Goal: Task Accomplishment & Management: Manage account settings

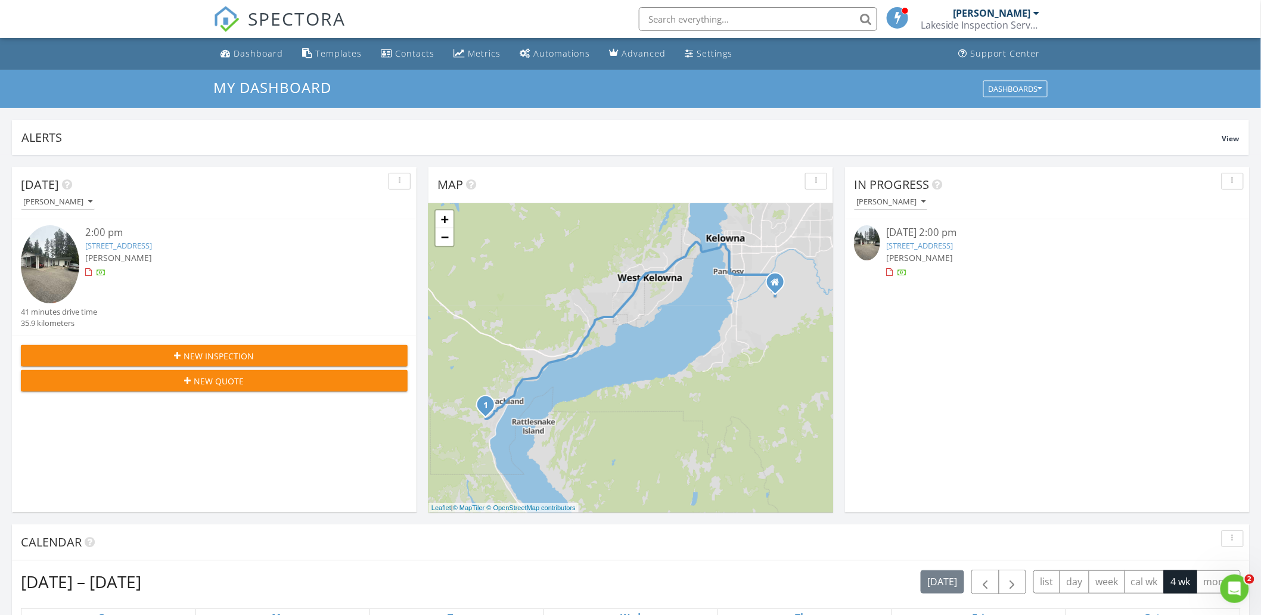
click at [953, 242] on link "4992 Princeton Ave, Peachland, BC V0H 1X8" at bounding box center [919, 245] width 67 height 11
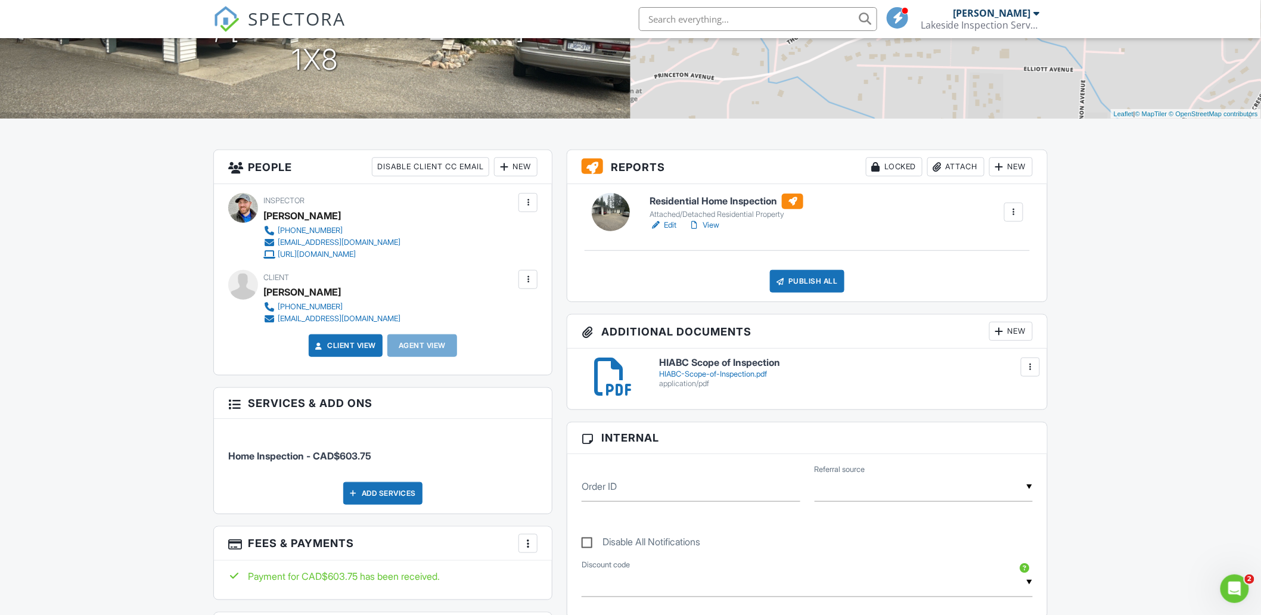
scroll to position [199, 0]
click at [667, 228] on link "Edit" at bounding box center [662, 226] width 27 height 12
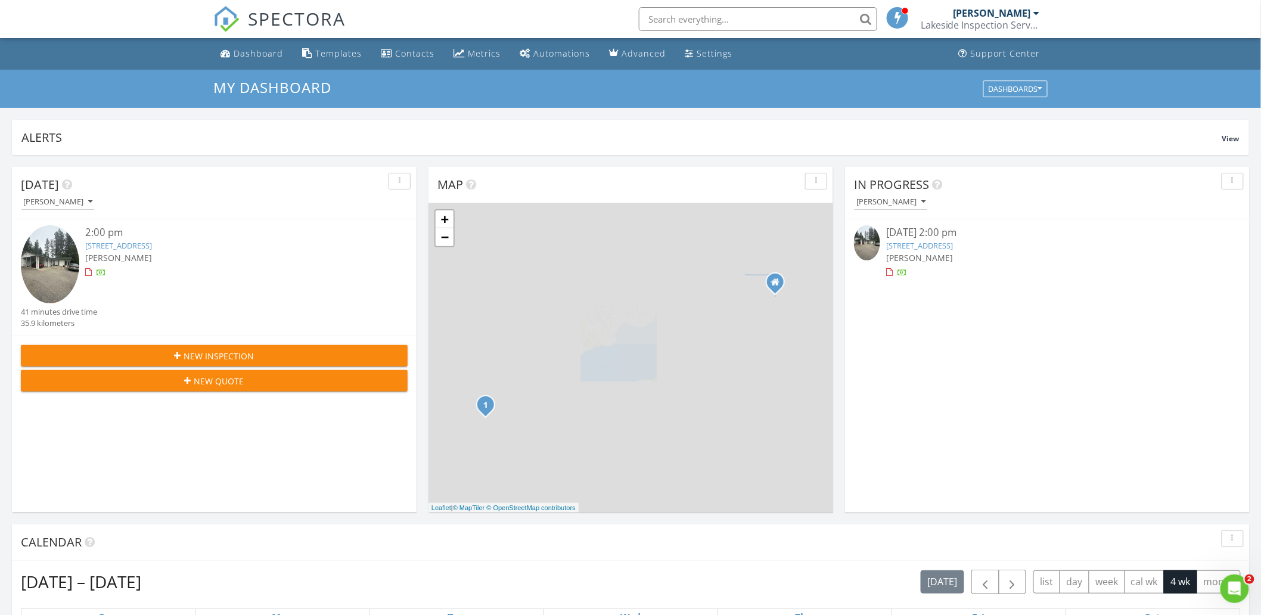
click at [920, 242] on link "4992 Princeton Ave, Peachland, BC V0H 1X8" at bounding box center [919, 245] width 67 height 11
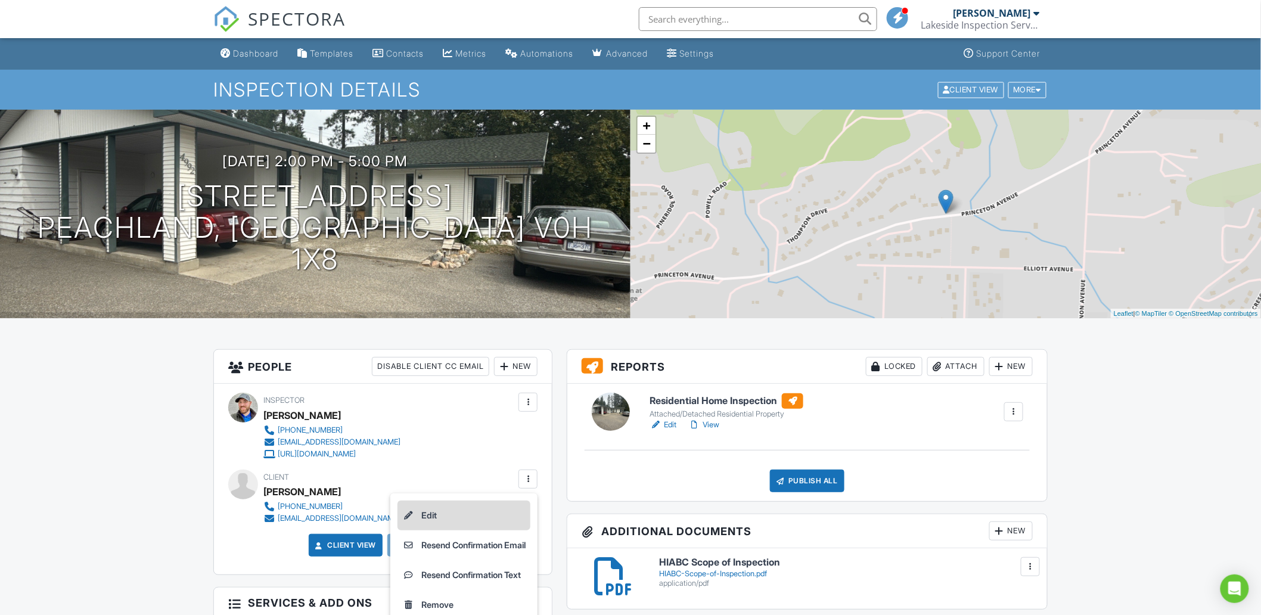
click at [447, 514] on li "Edit" at bounding box center [463, 515] width 133 height 30
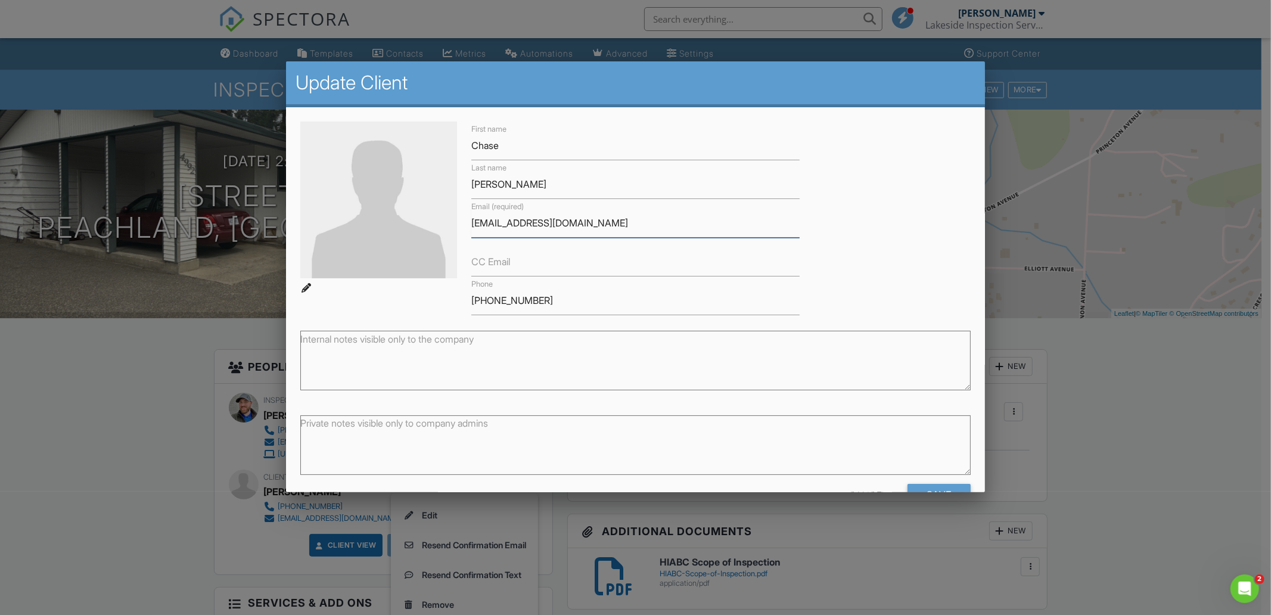
click at [587, 215] on input "chasebiglow@yahoo.com" at bounding box center [635, 223] width 328 height 29
type input "chasebiglow@yahoo.ca"
click at [861, 261] on div "First name Chase Last name Biglow Email (required) chasebiglow@yahoo.ca CC Emai…" at bounding box center [635, 219] width 685 height 194
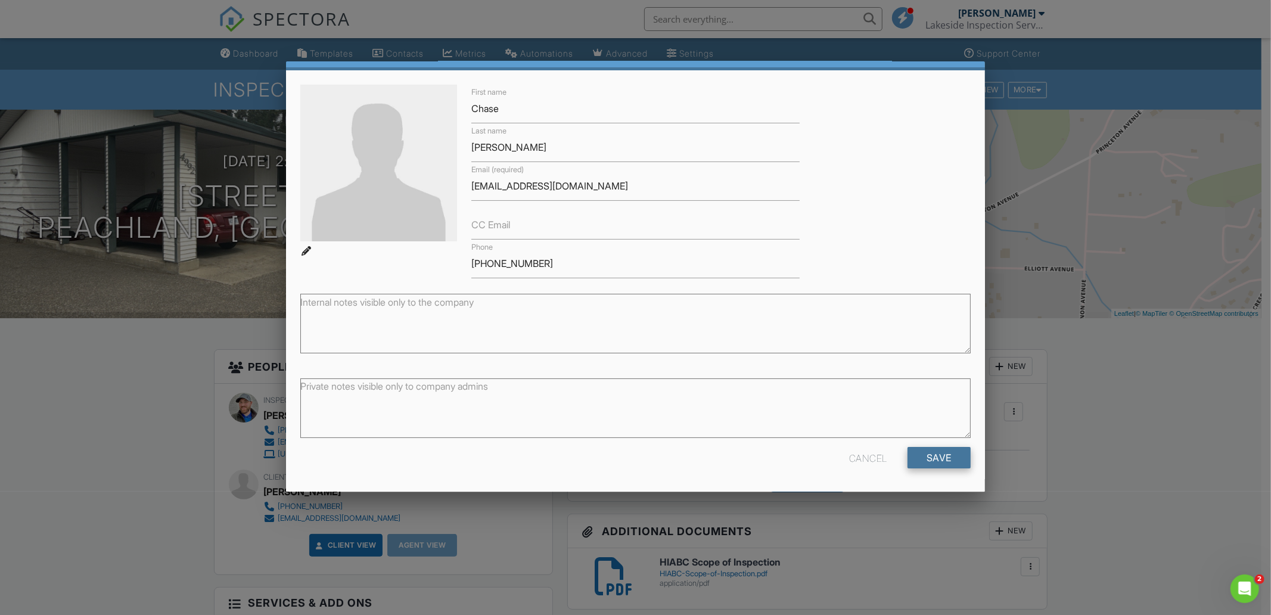
click at [917, 458] on input "Save" at bounding box center [938, 457] width 63 height 21
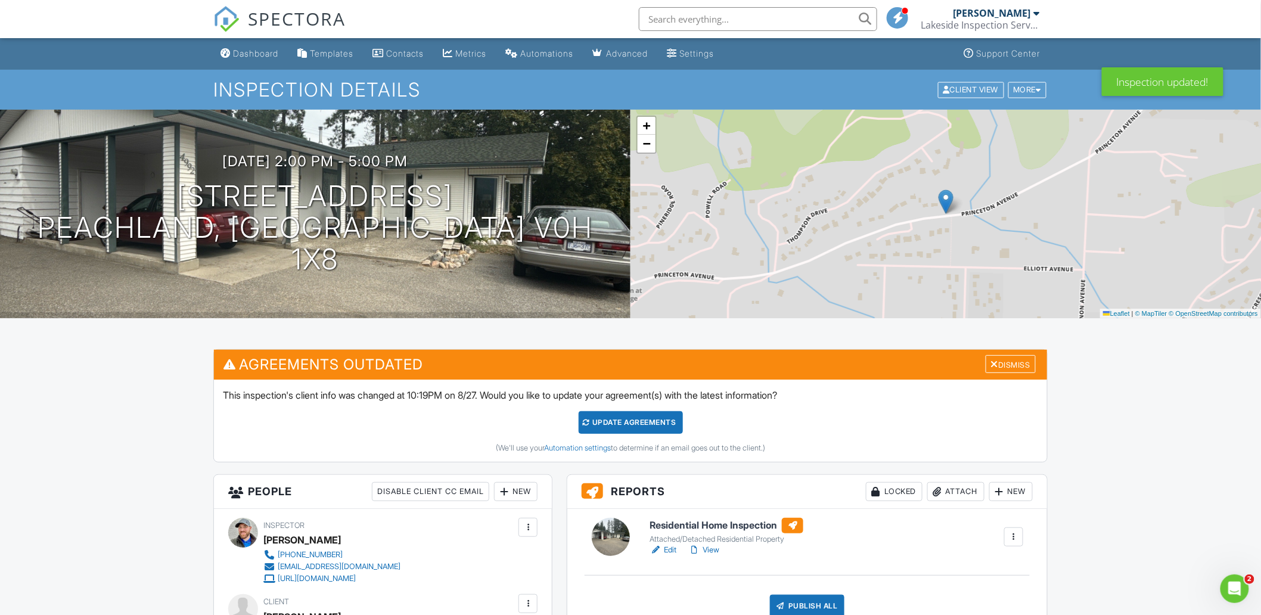
click at [640, 421] on div "Update Agreements" at bounding box center [630, 422] width 104 height 23
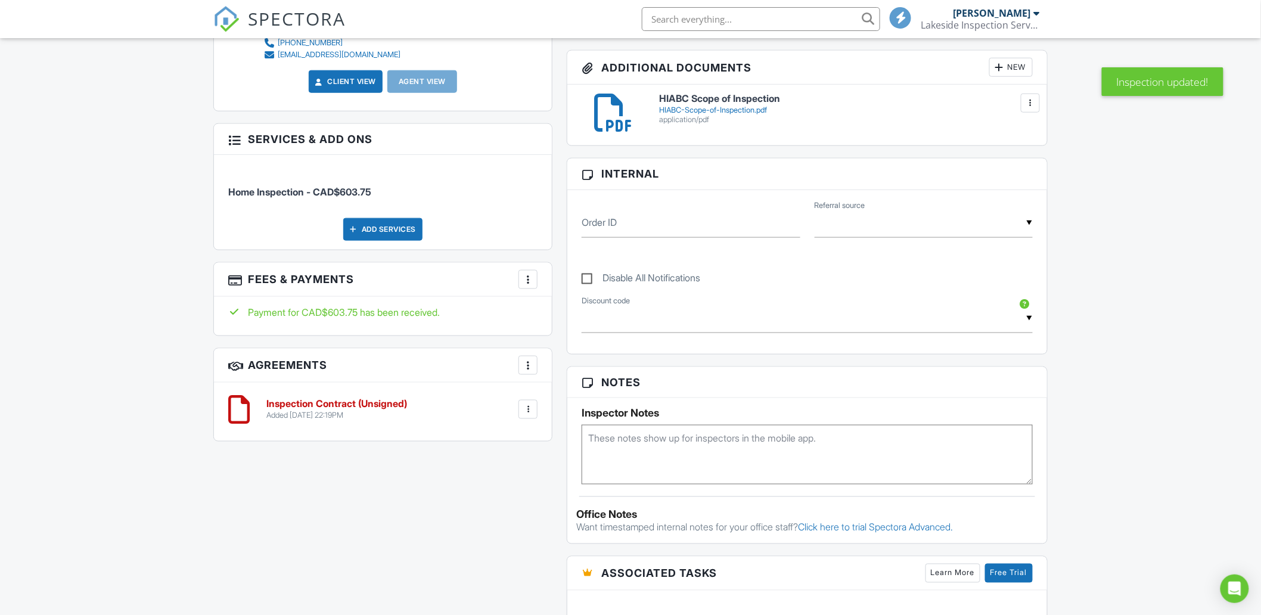
click at [527, 412] on div at bounding box center [528, 409] width 12 height 12
click at [344, 472] on div "All emails and texts are disabled for this inspection! All emails and texts hav…" at bounding box center [630, 391] width 848 height 1010
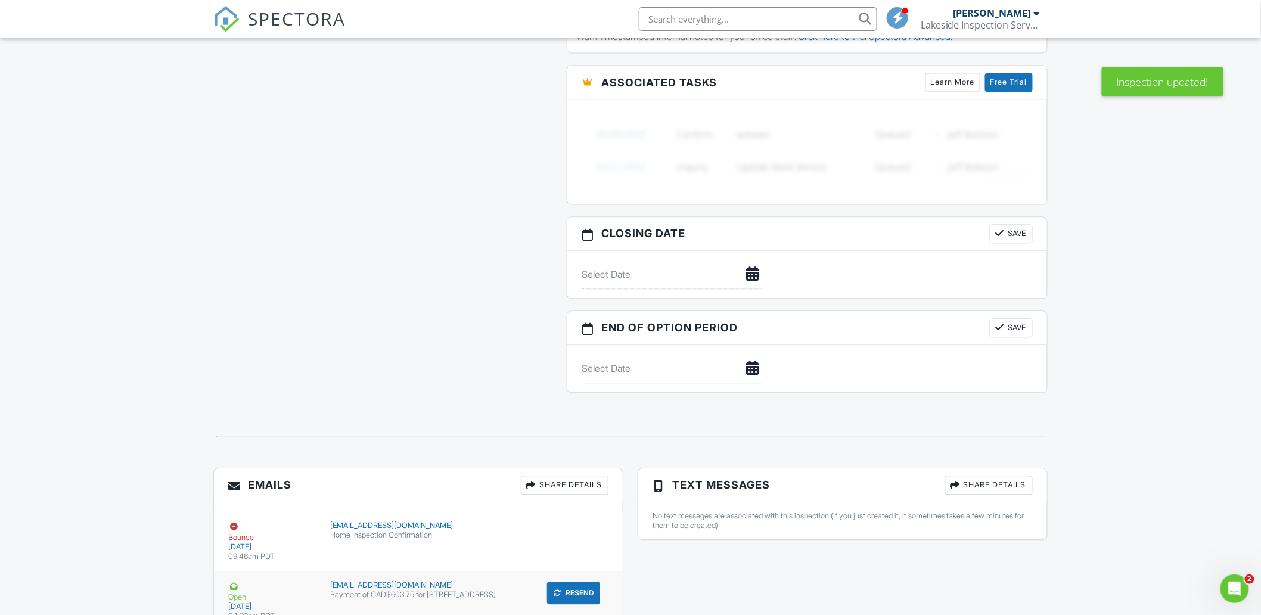
scroll to position [1082, 0]
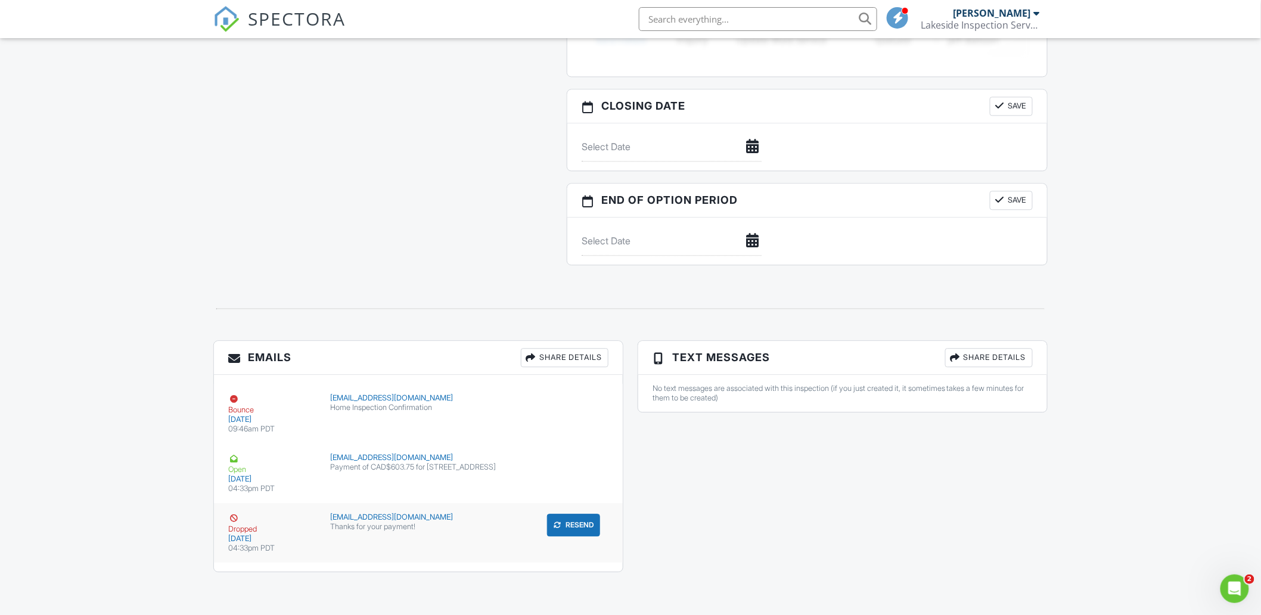
click at [455, 520] on div "chasebiglow@yahoo.com" at bounding box center [419, 517] width 176 height 10
click at [584, 521] on button "Resend" at bounding box center [573, 525] width 53 height 23
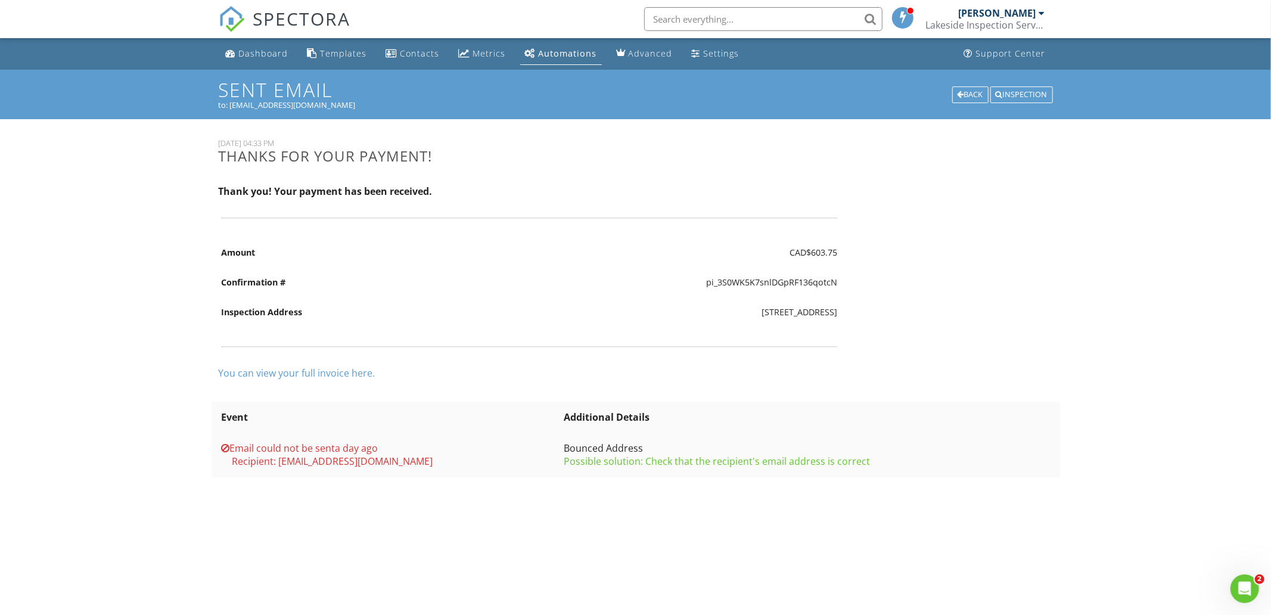
click at [501, 317] on td "[STREET_ADDRESS]" at bounding box center [663, 312] width 355 height 30
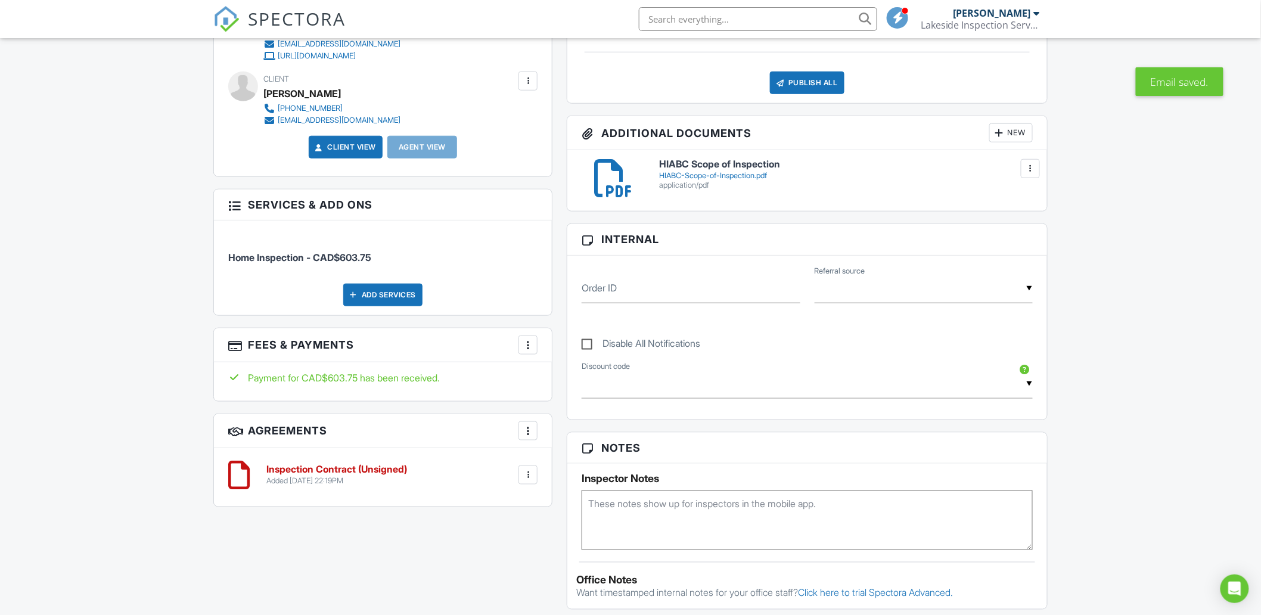
click at [533, 479] on div at bounding box center [528, 475] width 12 height 12
click at [553, 397] on div "People Disable Client CC Email New Client Client's Agent Listing Agent Add Anot…" at bounding box center [382, 235] width 353 height 568
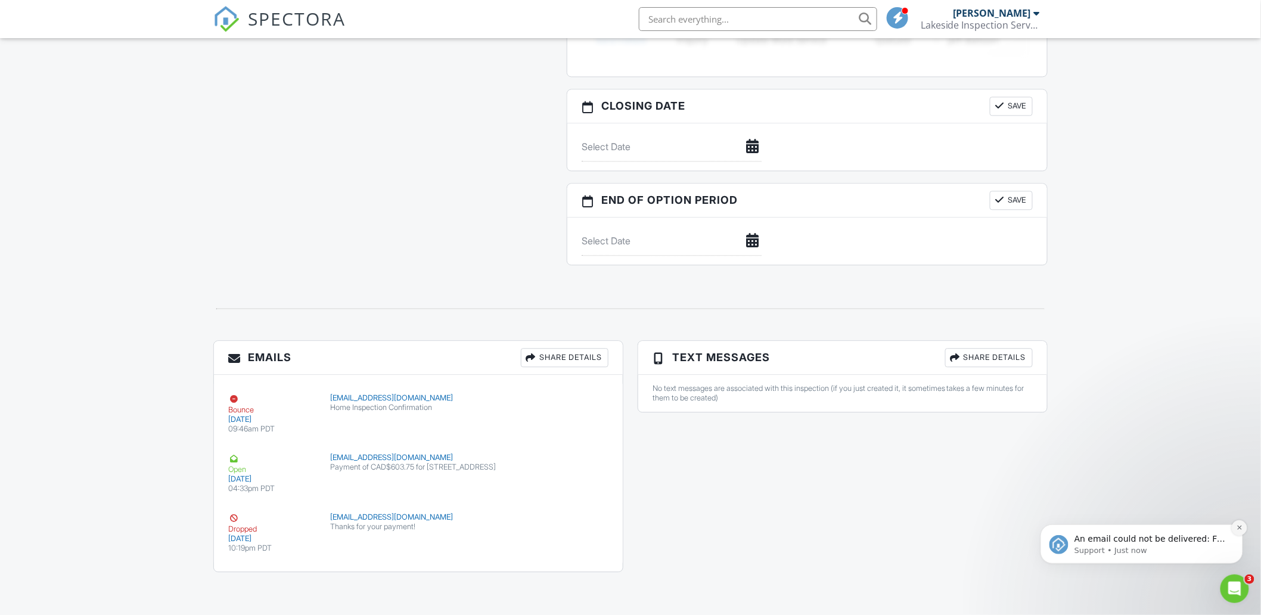
click at [1240, 525] on icon "Dismiss notification" at bounding box center [1239, 527] width 7 height 7
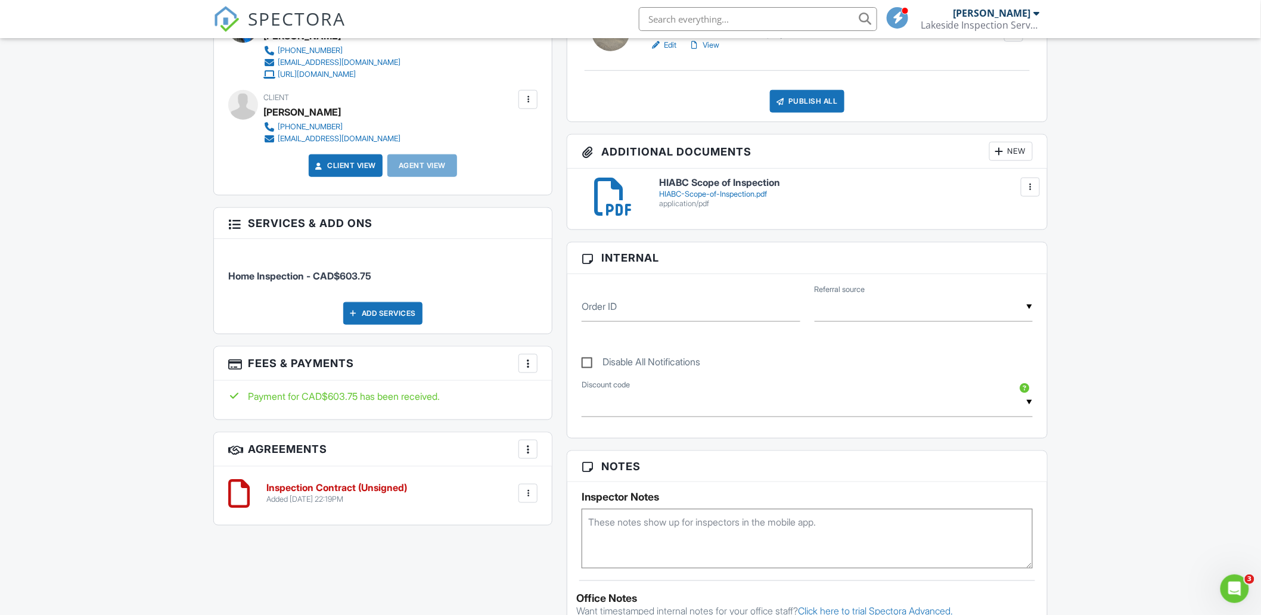
scroll to position [380, 0]
click at [527, 450] on div at bounding box center [528, 449] width 12 height 12
click at [520, 567] on div "All emails and texts are disabled for this inspection! All emails and texts hav…" at bounding box center [630, 474] width 848 height 1010
click at [534, 494] on div at bounding box center [527, 492] width 19 height 19
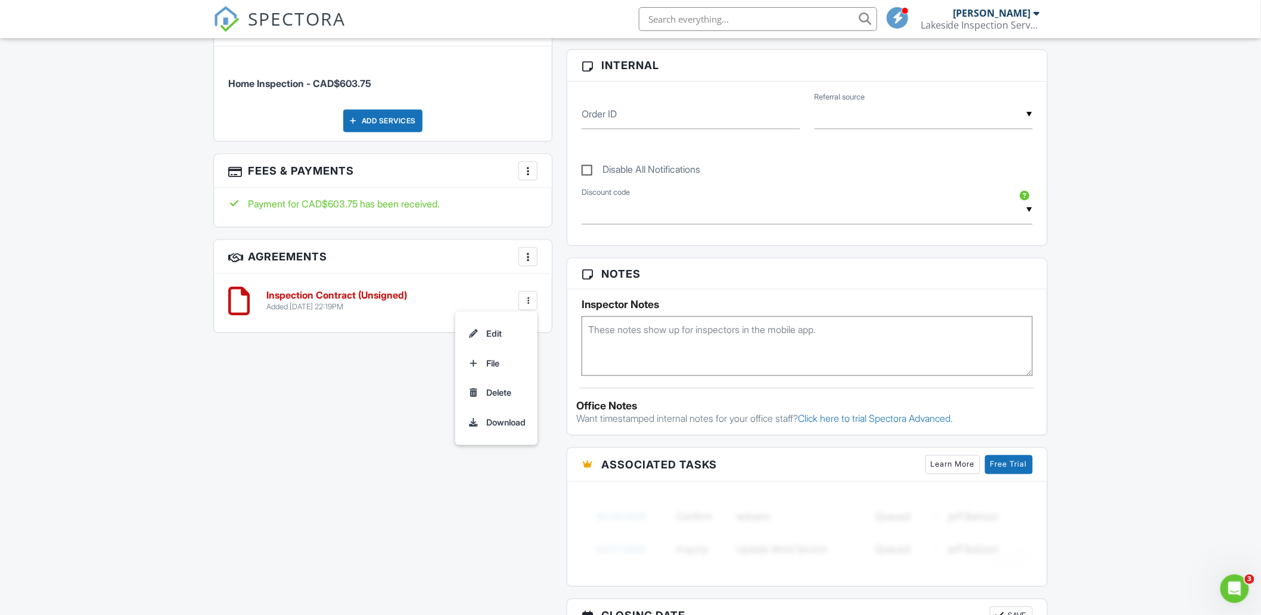
click at [365, 438] on div "All emails and texts are disabled for this inspection! All emails and texts hav…" at bounding box center [630, 282] width 848 height 1010
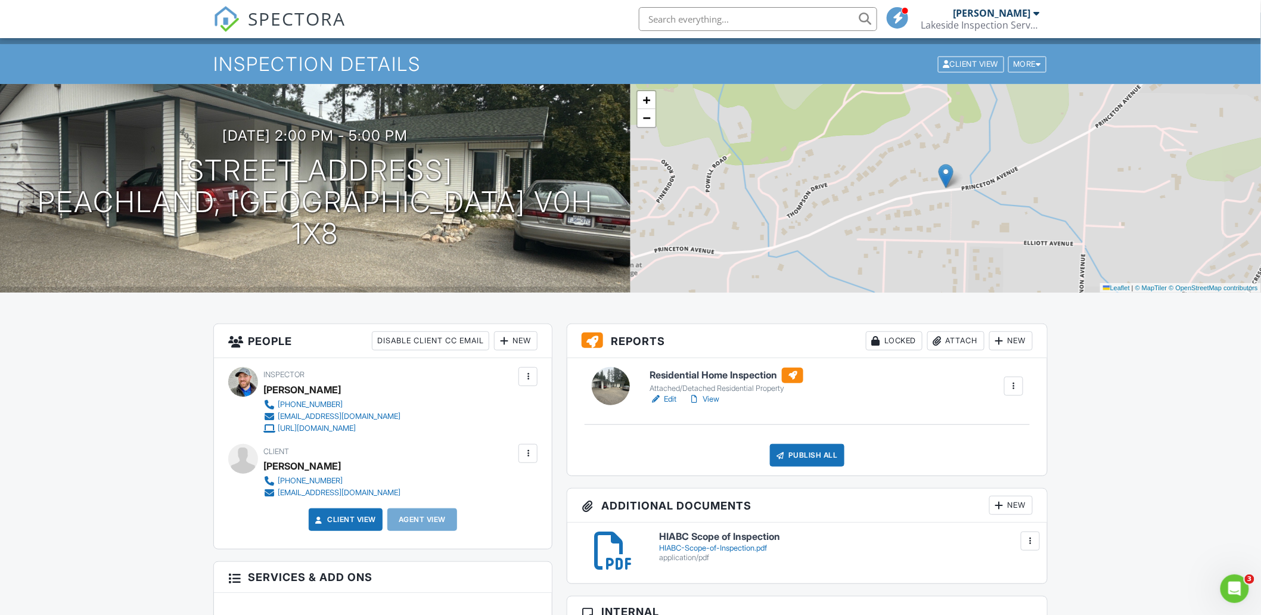
scroll to position [0, 0]
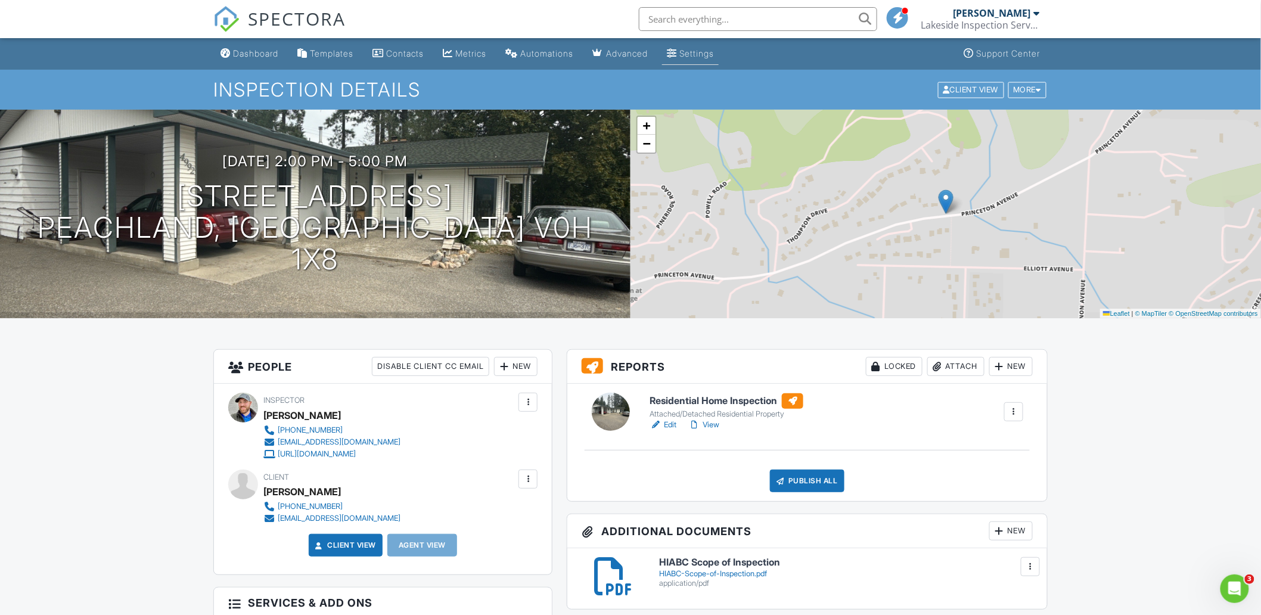
click at [699, 55] on div "Settings" at bounding box center [696, 53] width 35 height 10
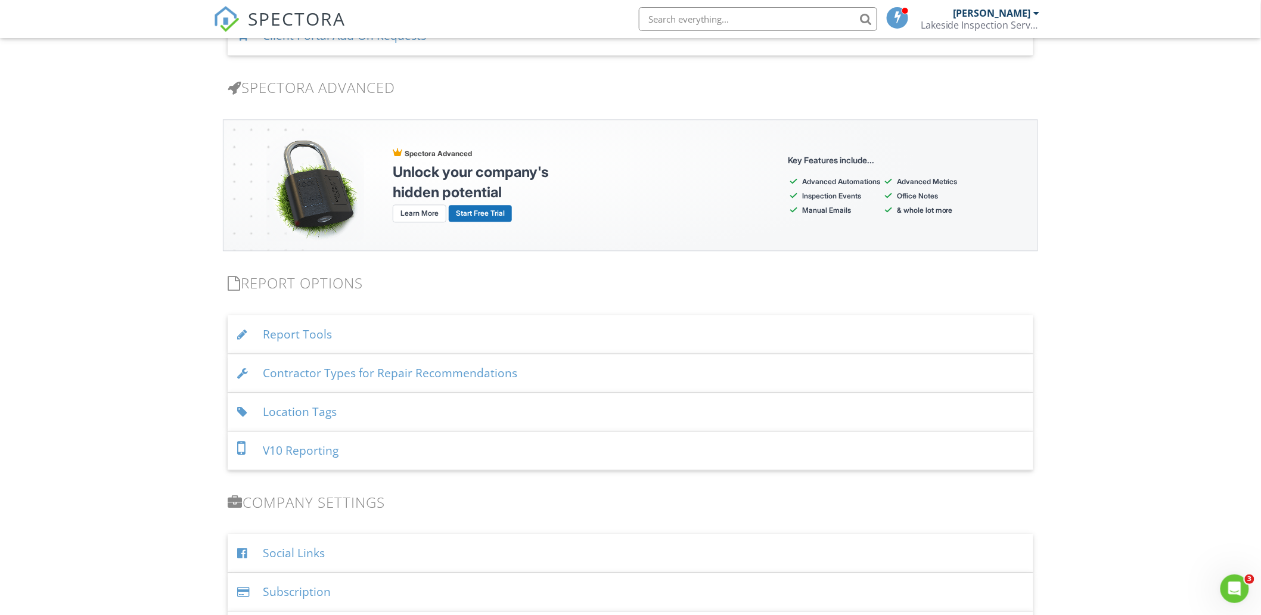
scroll to position [991, 0]
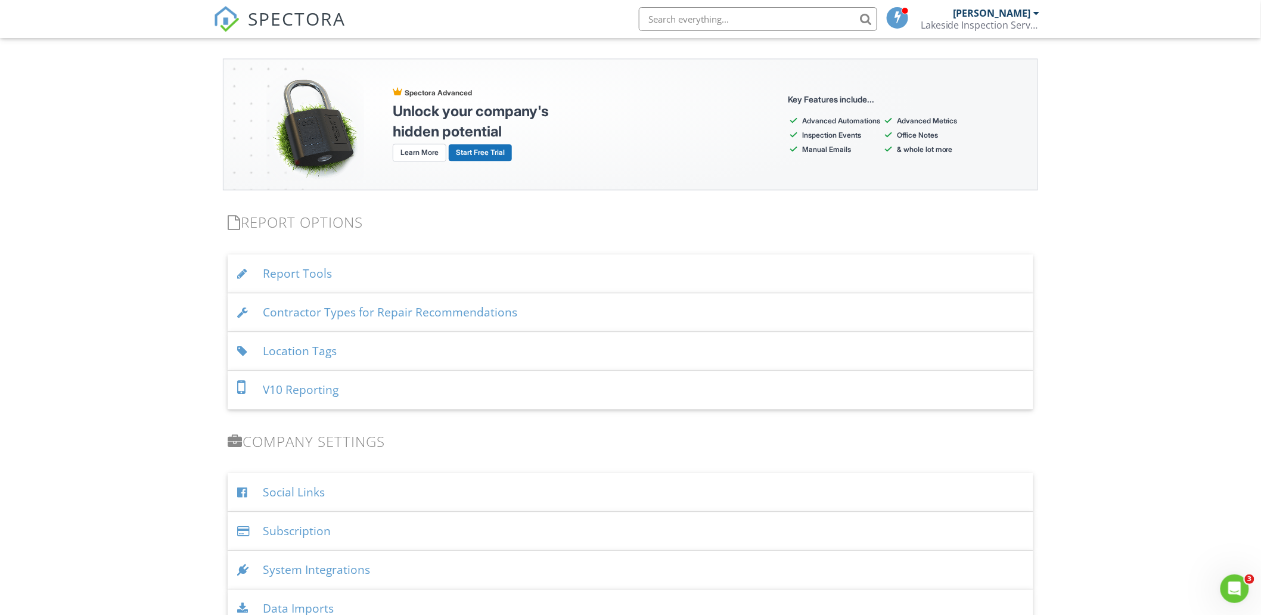
click at [335, 276] on div "Report Tools" at bounding box center [630, 273] width 805 height 39
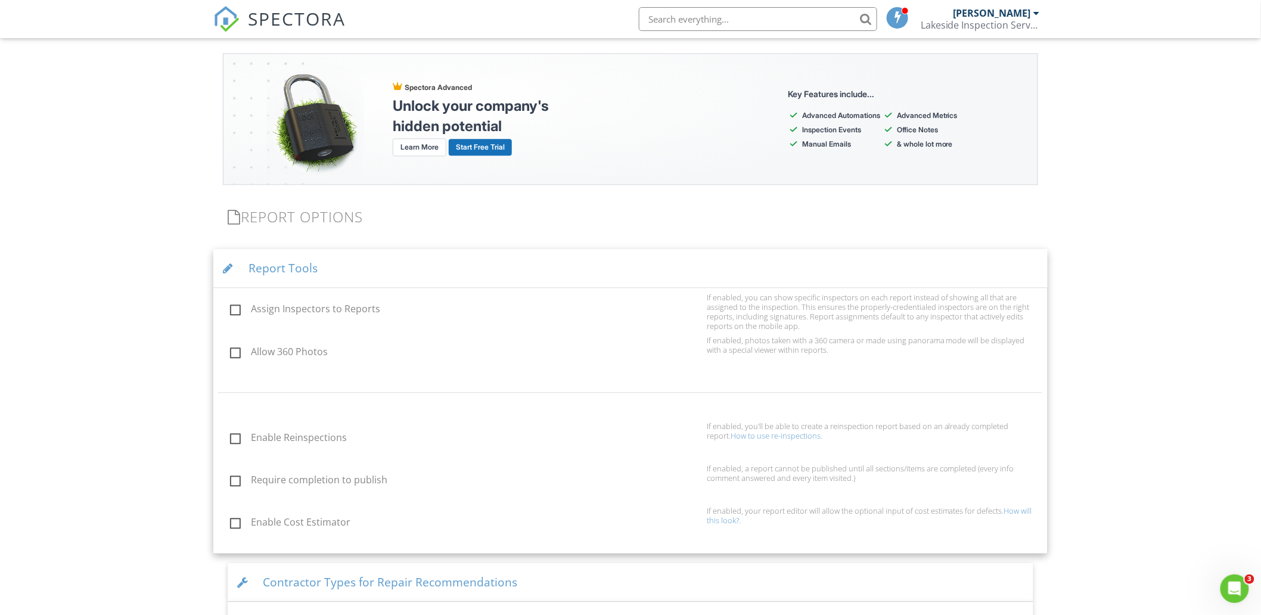
scroll to position [1057, 0]
click at [126, 279] on div "Dashboard Templates Contacts Metrics Automations Advanced Settings Support Cent…" at bounding box center [630, 106] width 1261 height 2251
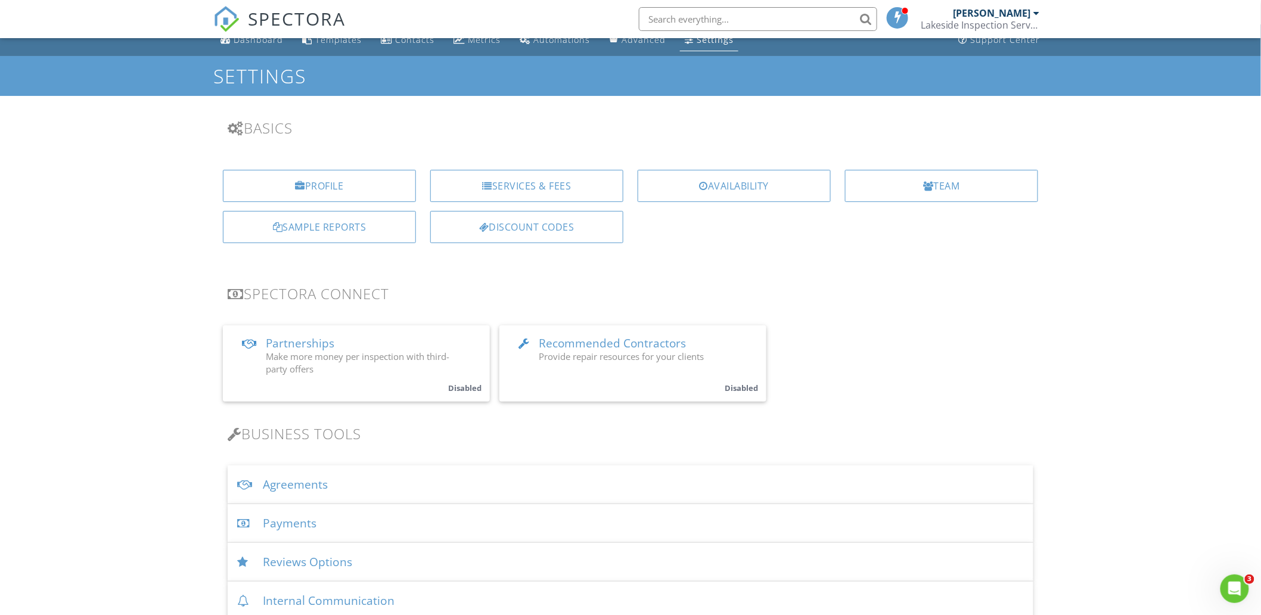
scroll to position [0, 0]
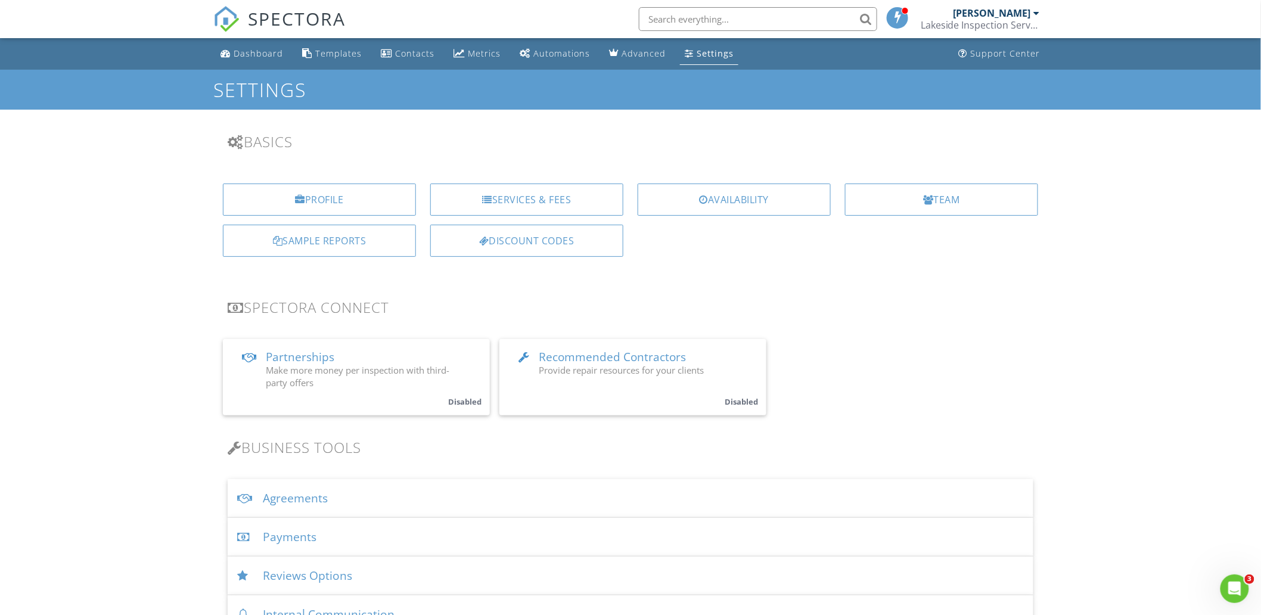
click at [234, 57] on div "Dashboard" at bounding box center [258, 53] width 49 height 11
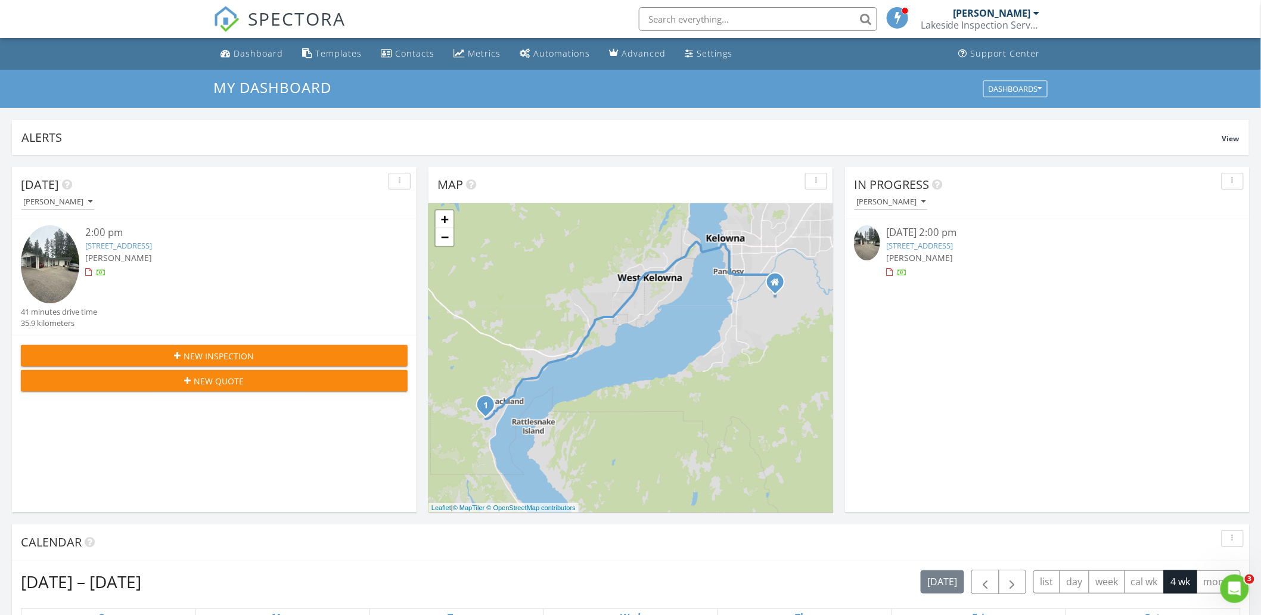
click at [953, 245] on link "4992 Princeton Ave, Peachland, BC V0H 1X8" at bounding box center [919, 245] width 67 height 11
